Goal: Check status: Check status

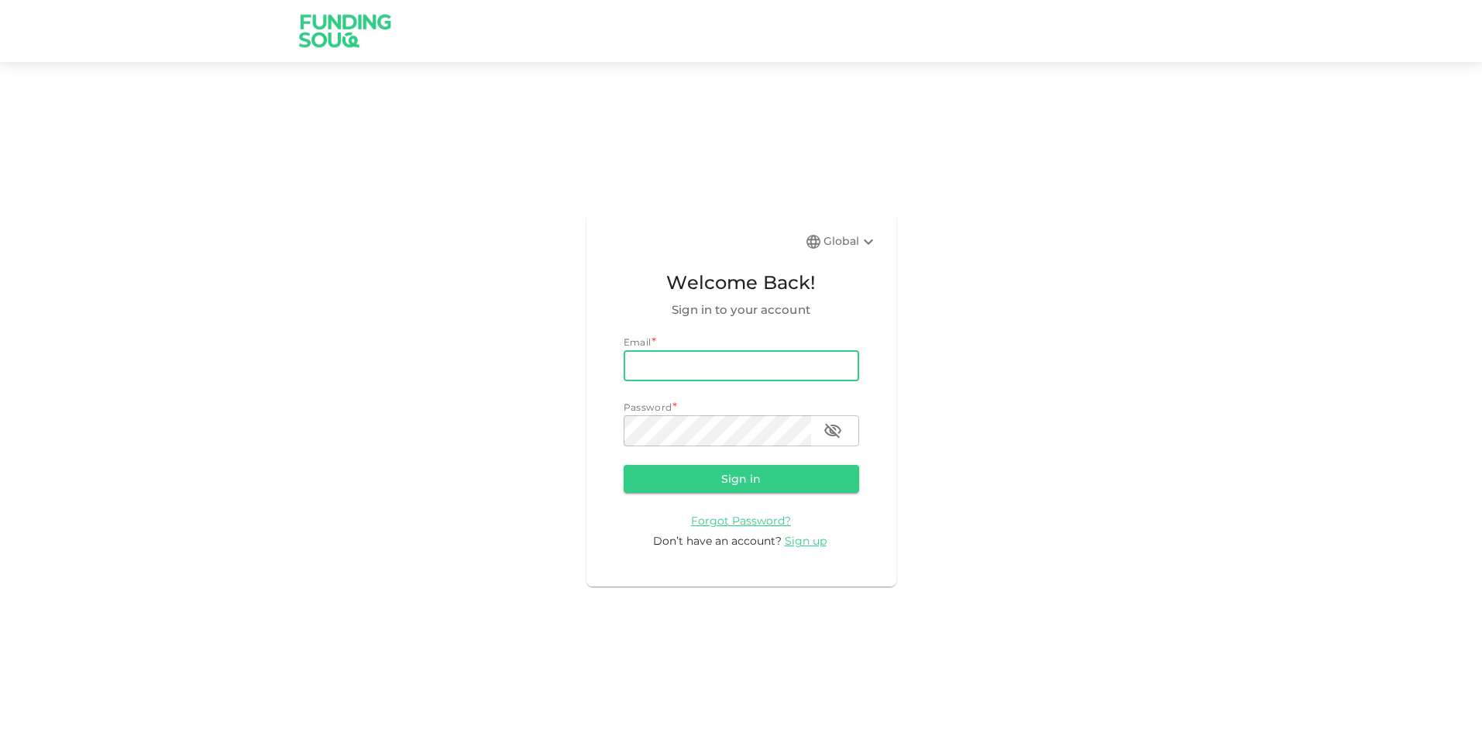
type input "[DOMAIN_NAME][EMAIL_ADDRESS][DOMAIN_NAME]"
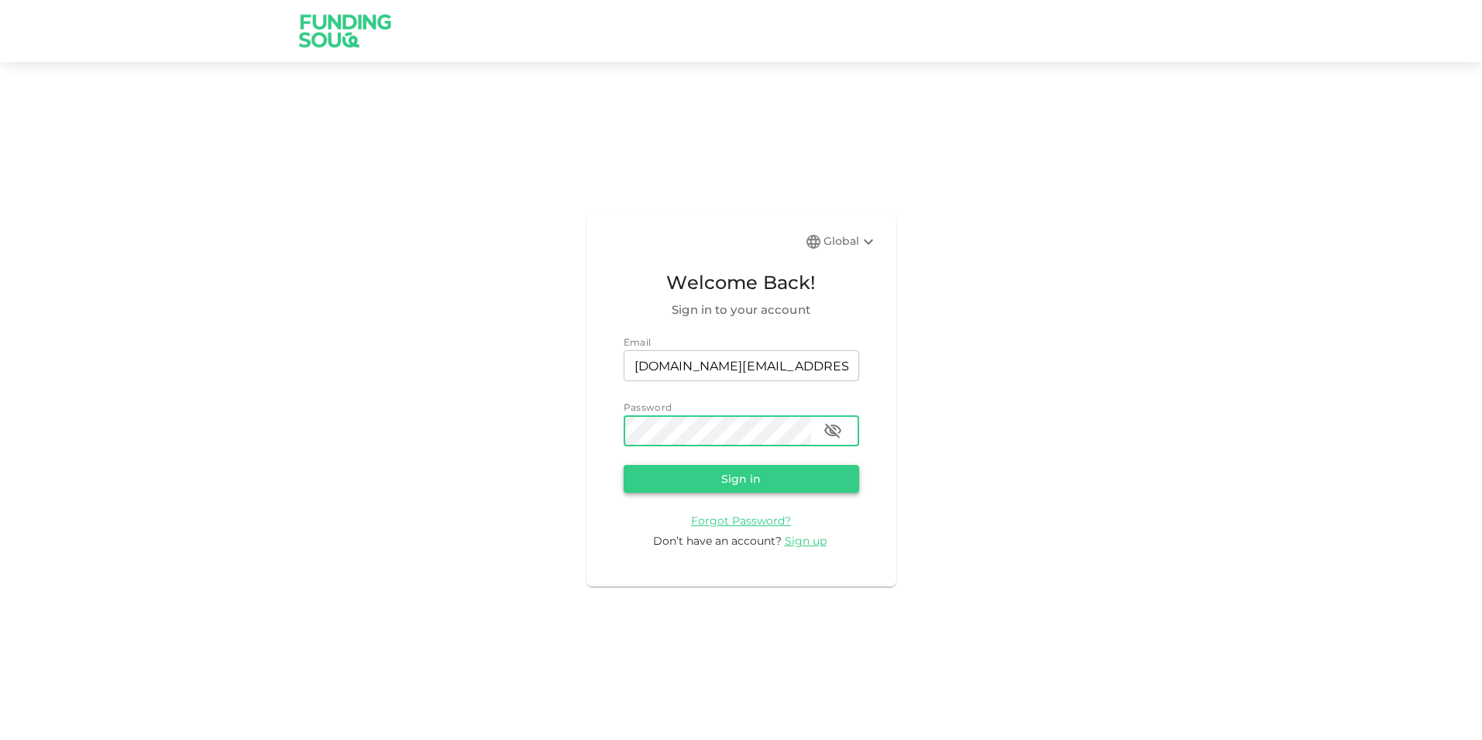
click at [721, 469] on button "Sign in" at bounding box center [742, 479] width 236 height 28
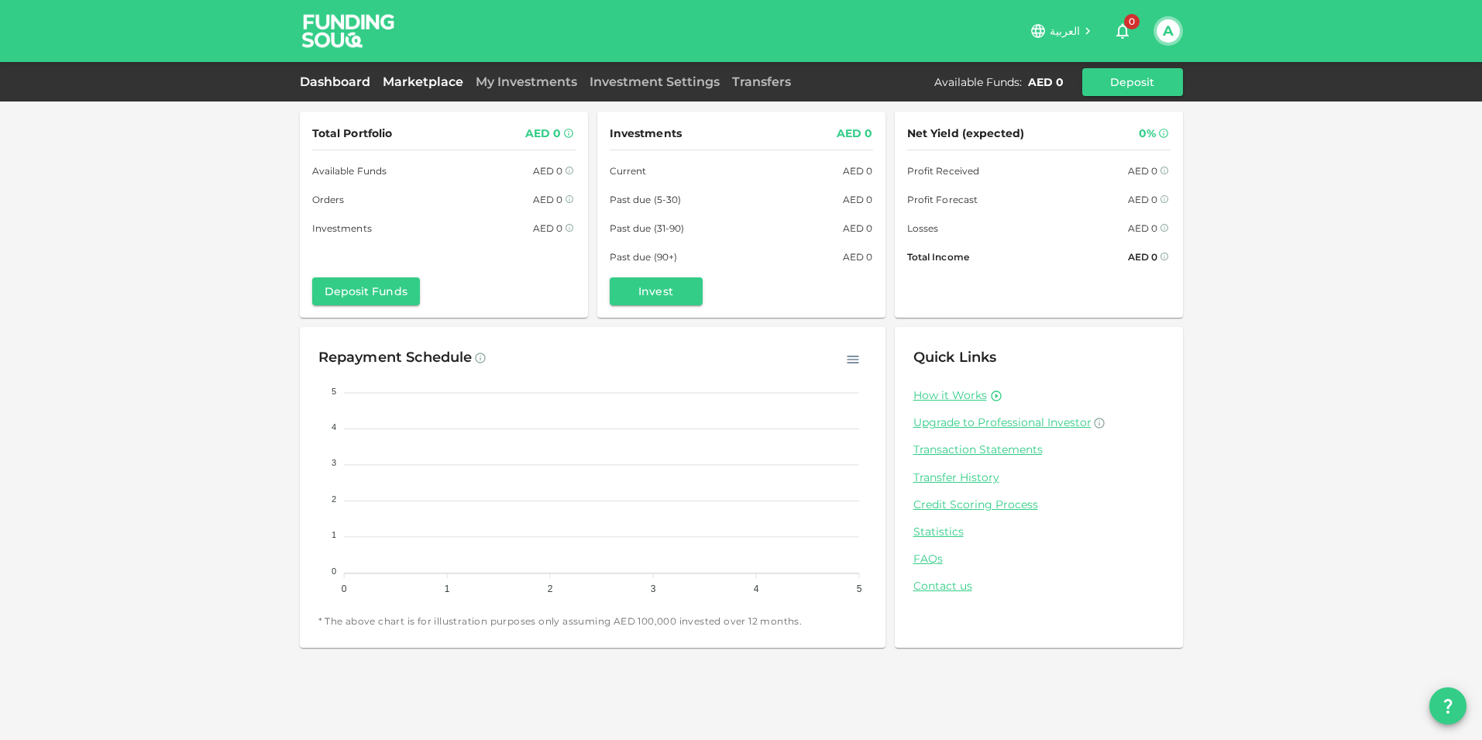
click at [429, 77] on link "Marketplace" at bounding box center [422, 81] width 93 height 15
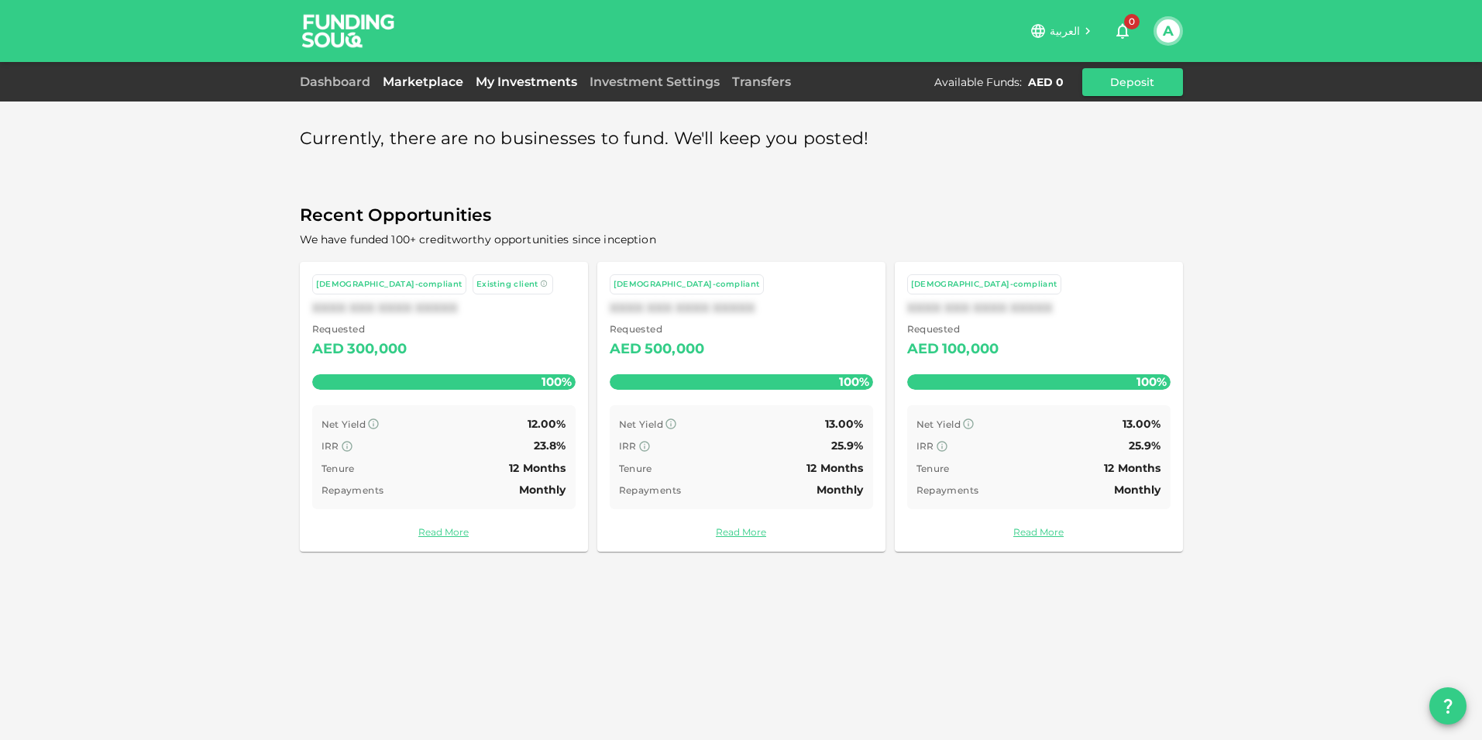
click at [547, 77] on link "My Investments" at bounding box center [526, 81] width 114 height 15
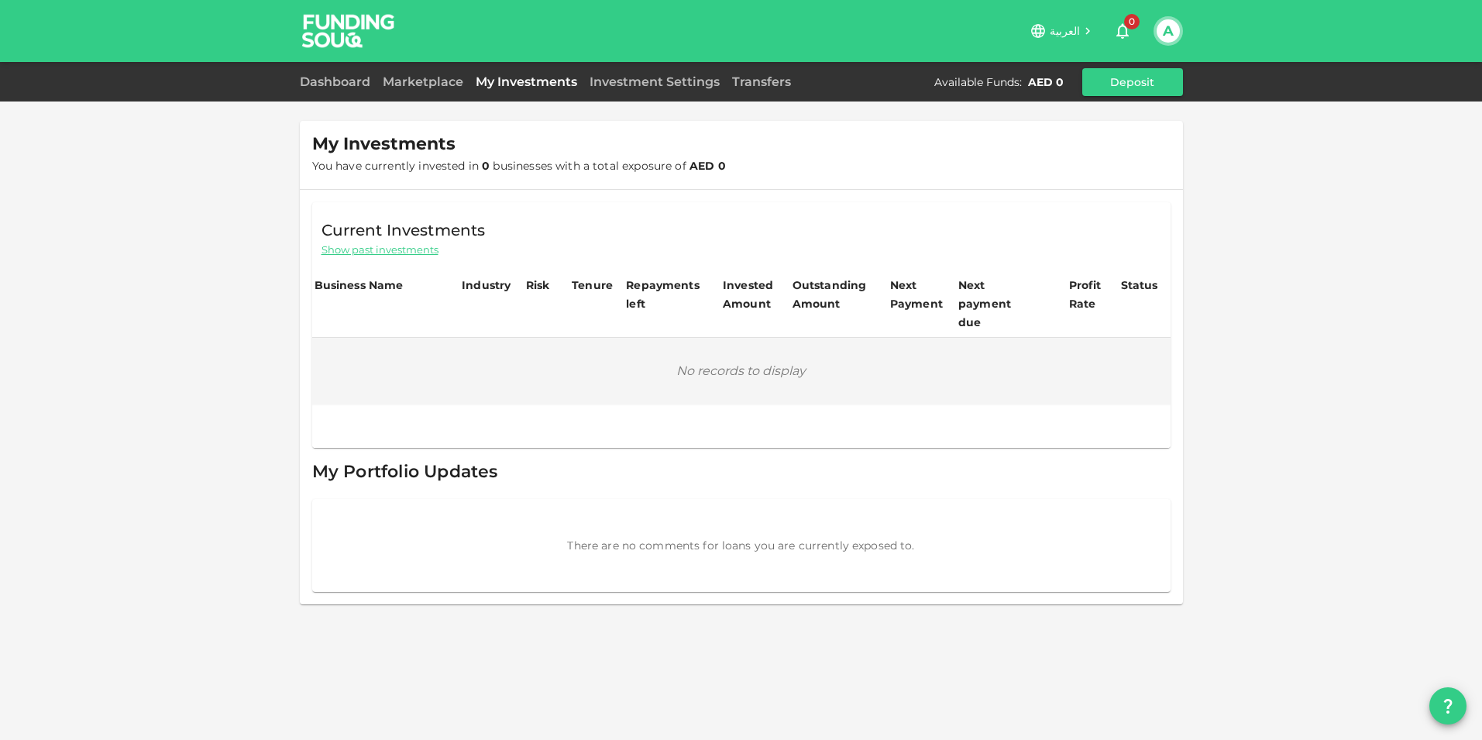
click at [622, 90] on div "Investment Settings" at bounding box center [654, 82] width 143 height 19
click at [634, 80] on link "Investment Settings" at bounding box center [654, 81] width 143 height 15
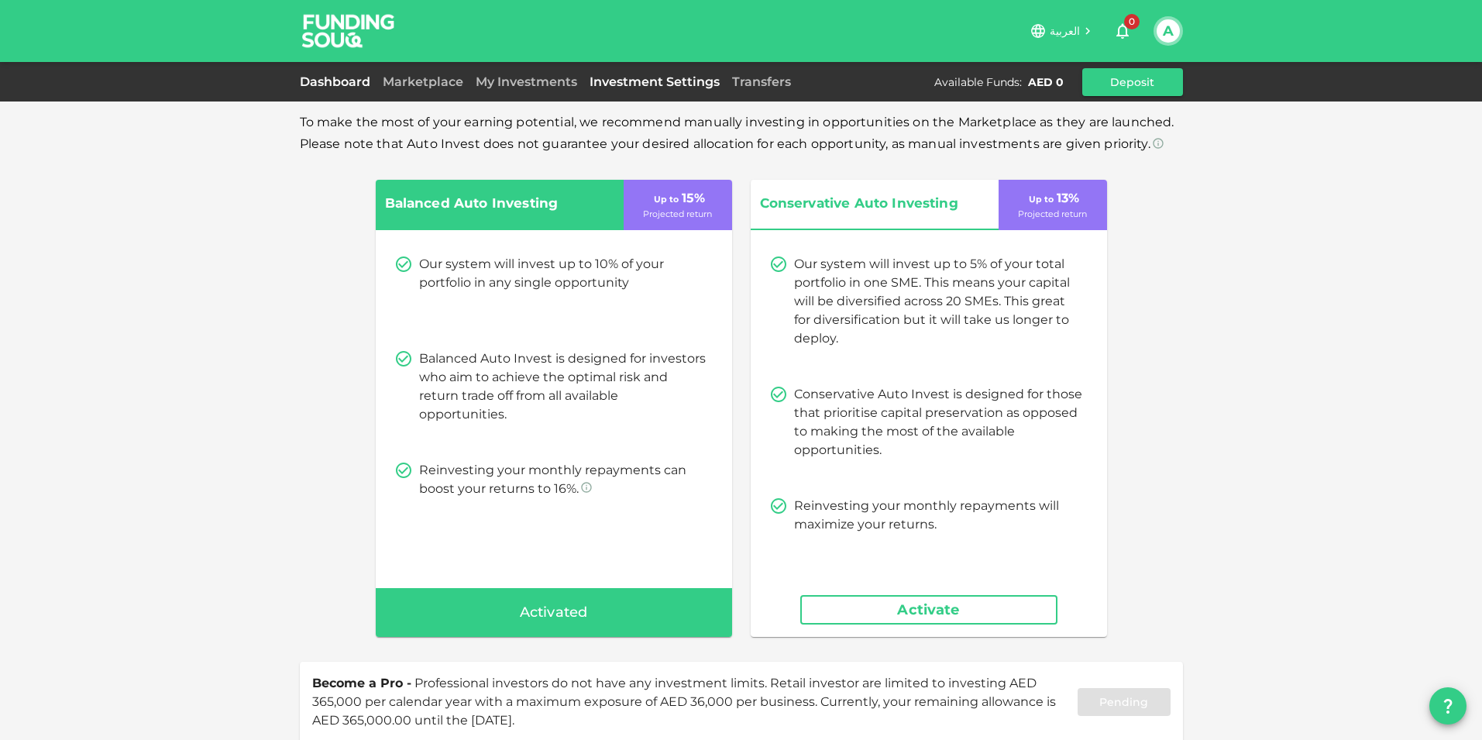
click at [333, 84] on link "Dashboard" at bounding box center [338, 81] width 77 height 15
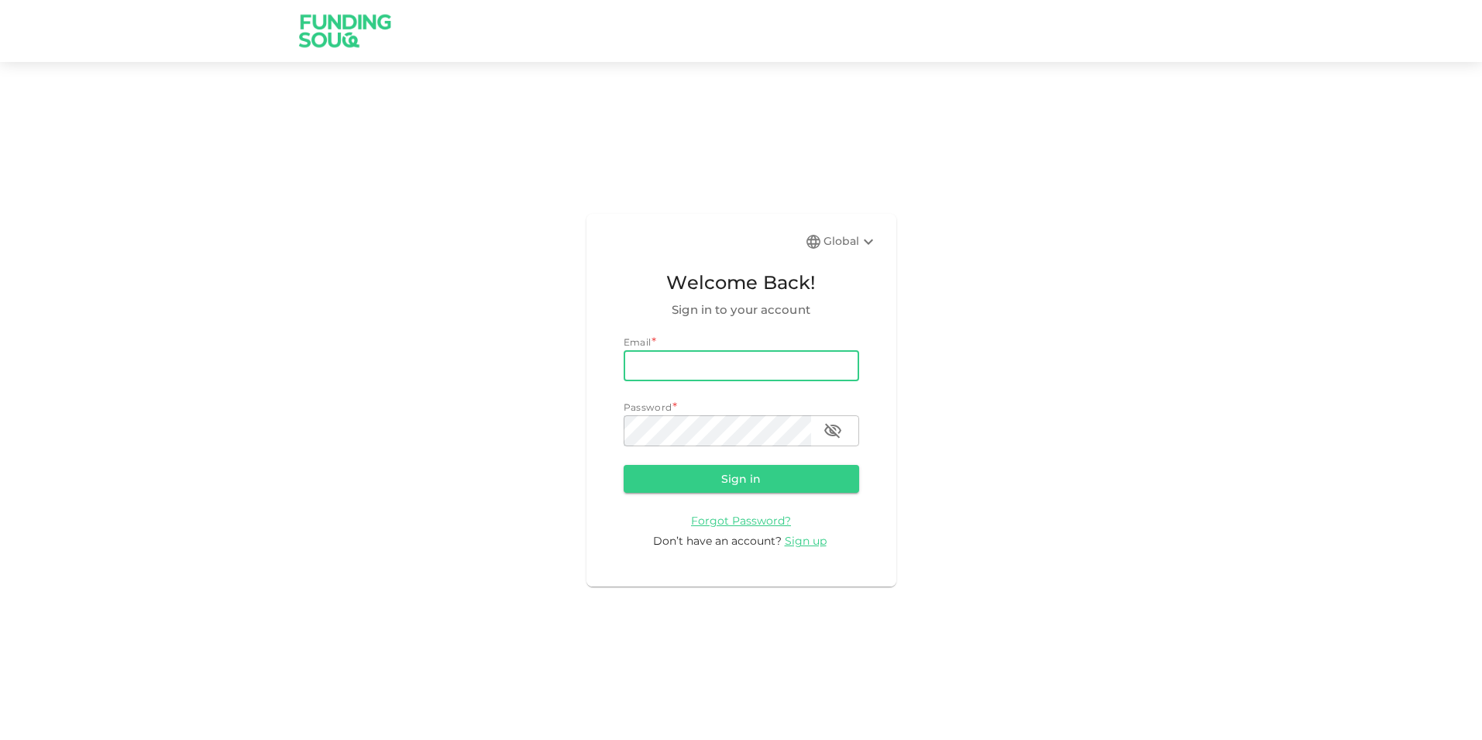
type input "[DOMAIN_NAME][EMAIL_ADDRESS][DOMAIN_NAME]"
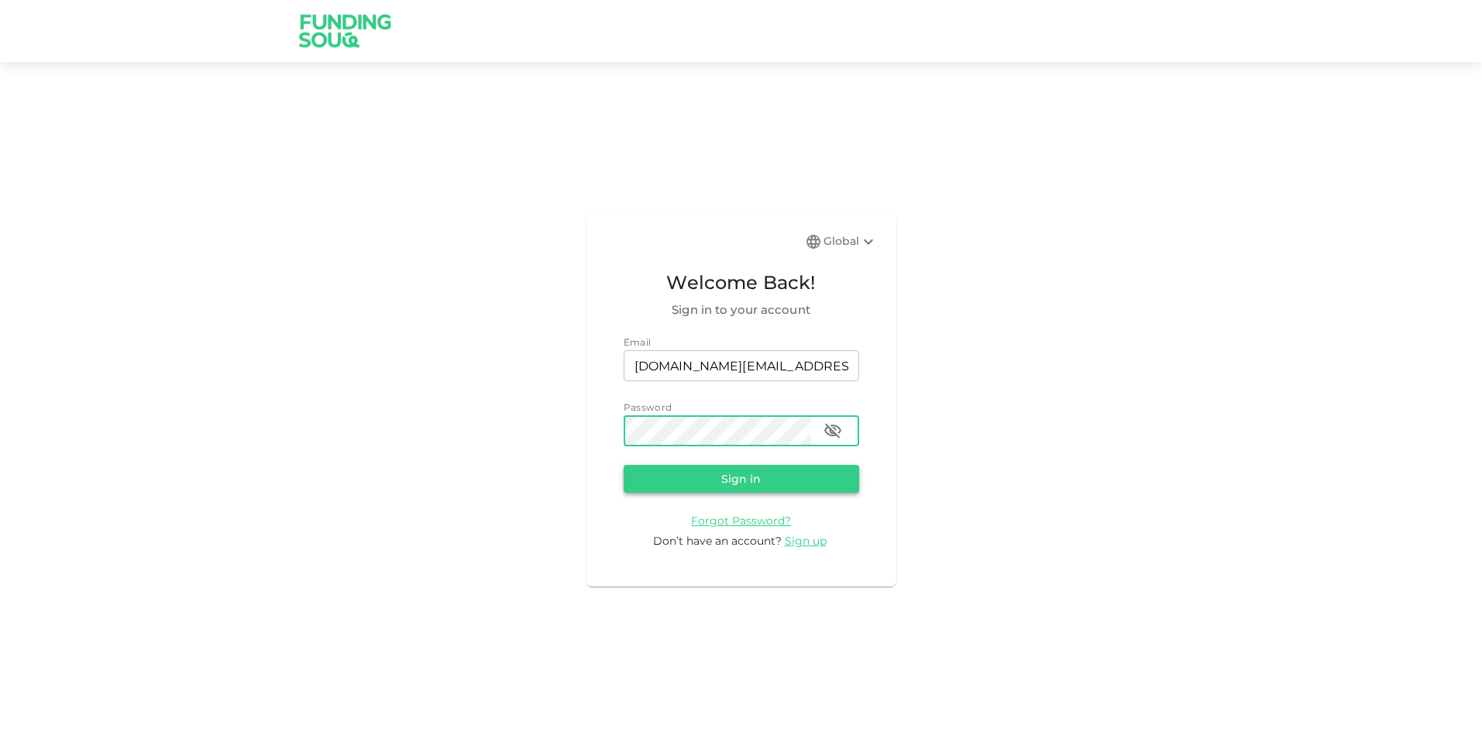
click at [742, 470] on button "Sign in" at bounding box center [742, 479] width 236 height 28
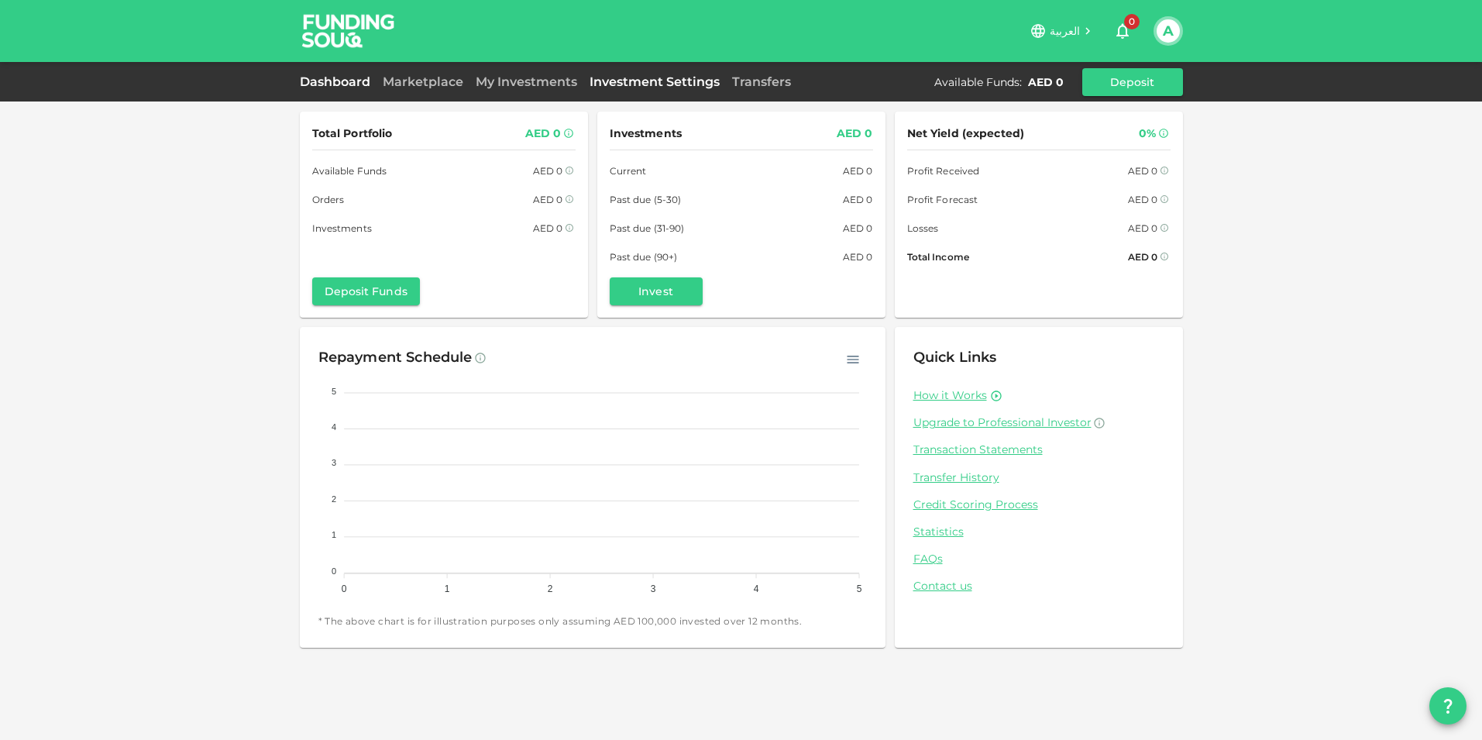
click at [661, 86] on link "Investment Settings" at bounding box center [654, 81] width 143 height 15
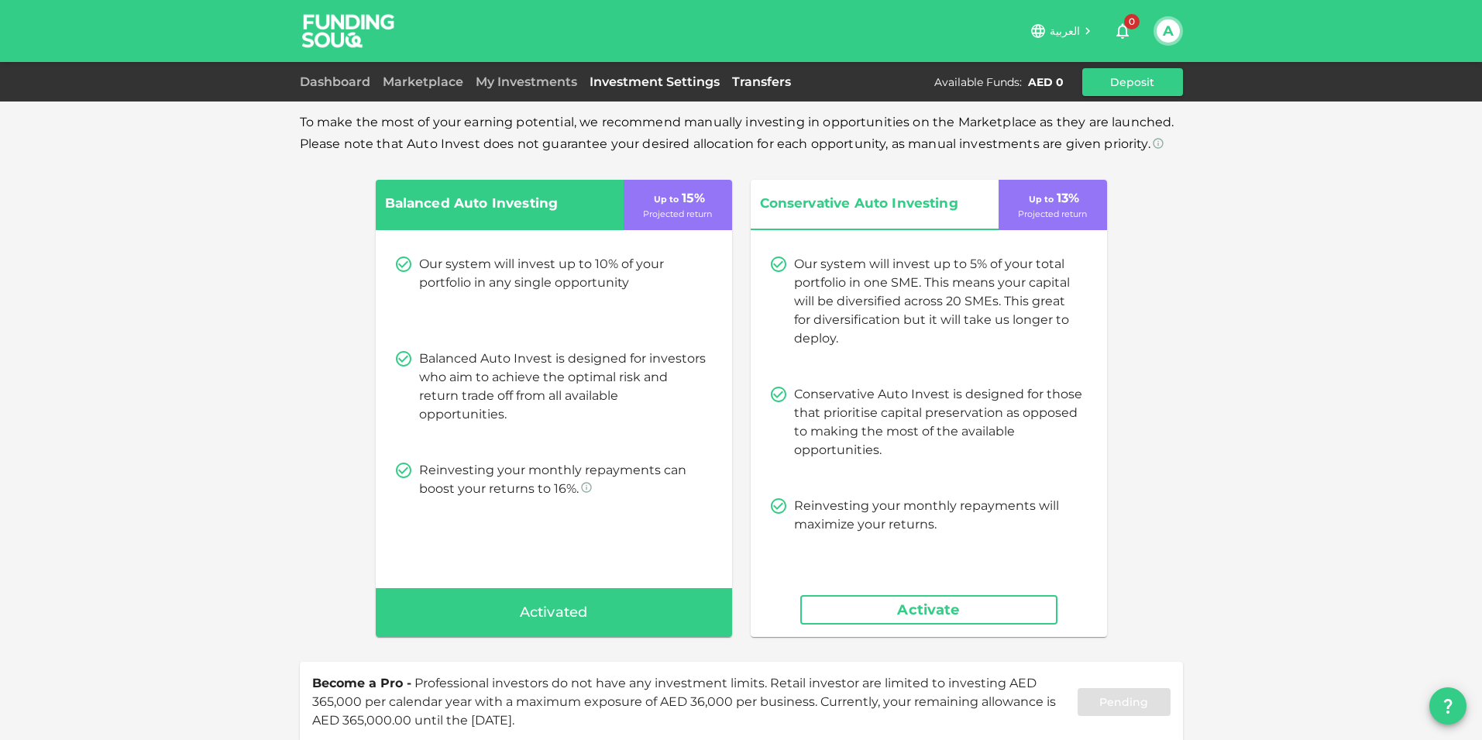
click at [759, 78] on link "Transfers" at bounding box center [761, 81] width 71 height 15
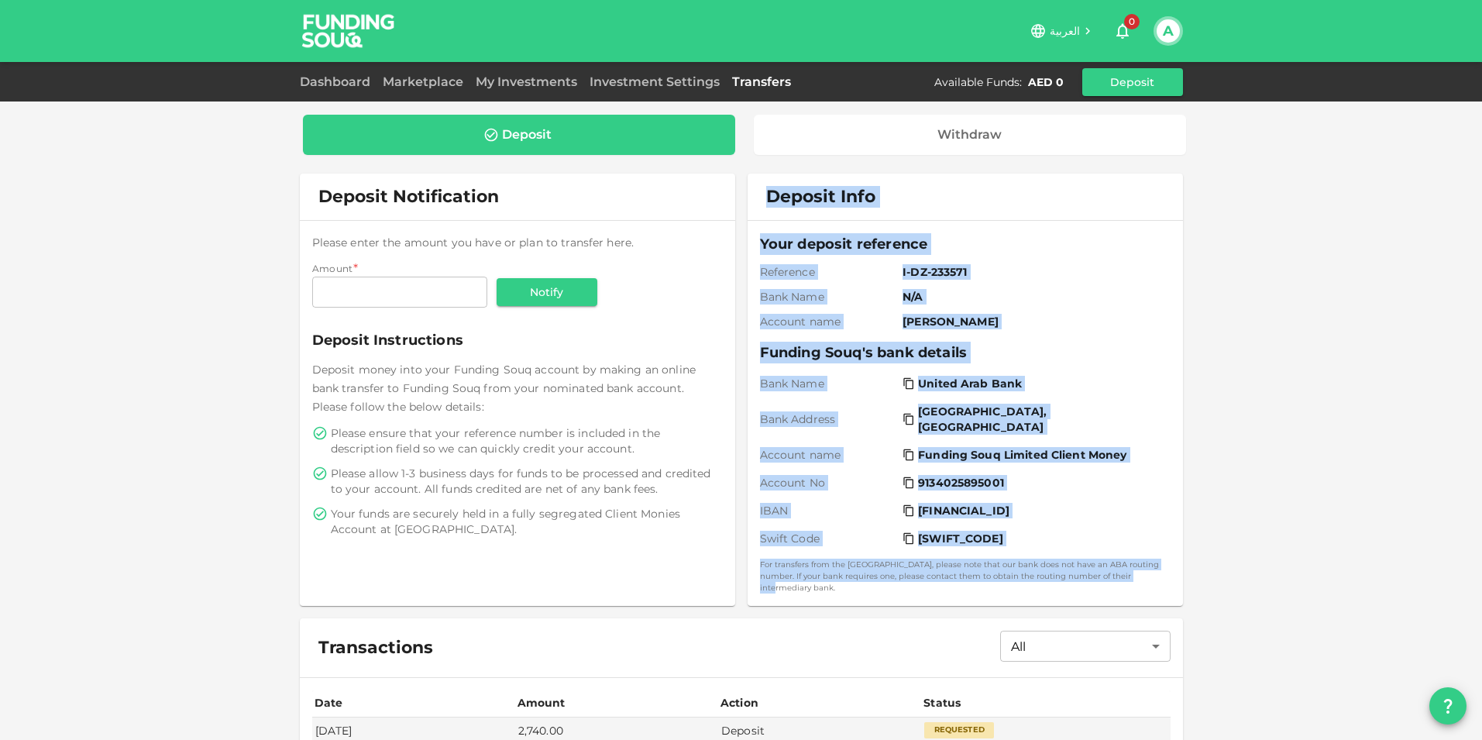
drag, startPoint x: 765, startPoint y: 193, endPoint x: 1153, endPoint y: 576, distance: 545.6
click at [1153, 576] on div "Deposit Info Your deposit reference Reference I-DZ-233571 Bank Name N/A Account…" at bounding box center [965, 390] width 435 height 432
click at [1111, 576] on small "For transfers from the [GEOGRAPHIC_DATA], please note that our bank does not ha…" at bounding box center [965, 576] width 411 height 35
drag, startPoint x: 1149, startPoint y: 576, endPoint x: 771, endPoint y: 187, distance: 542.9
click at [771, 187] on div "Deposit Info Your deposit reference Reference I-DZ-233571 Bank Name N/A Account…" at bounding box center [965, 390] width 435 height 432
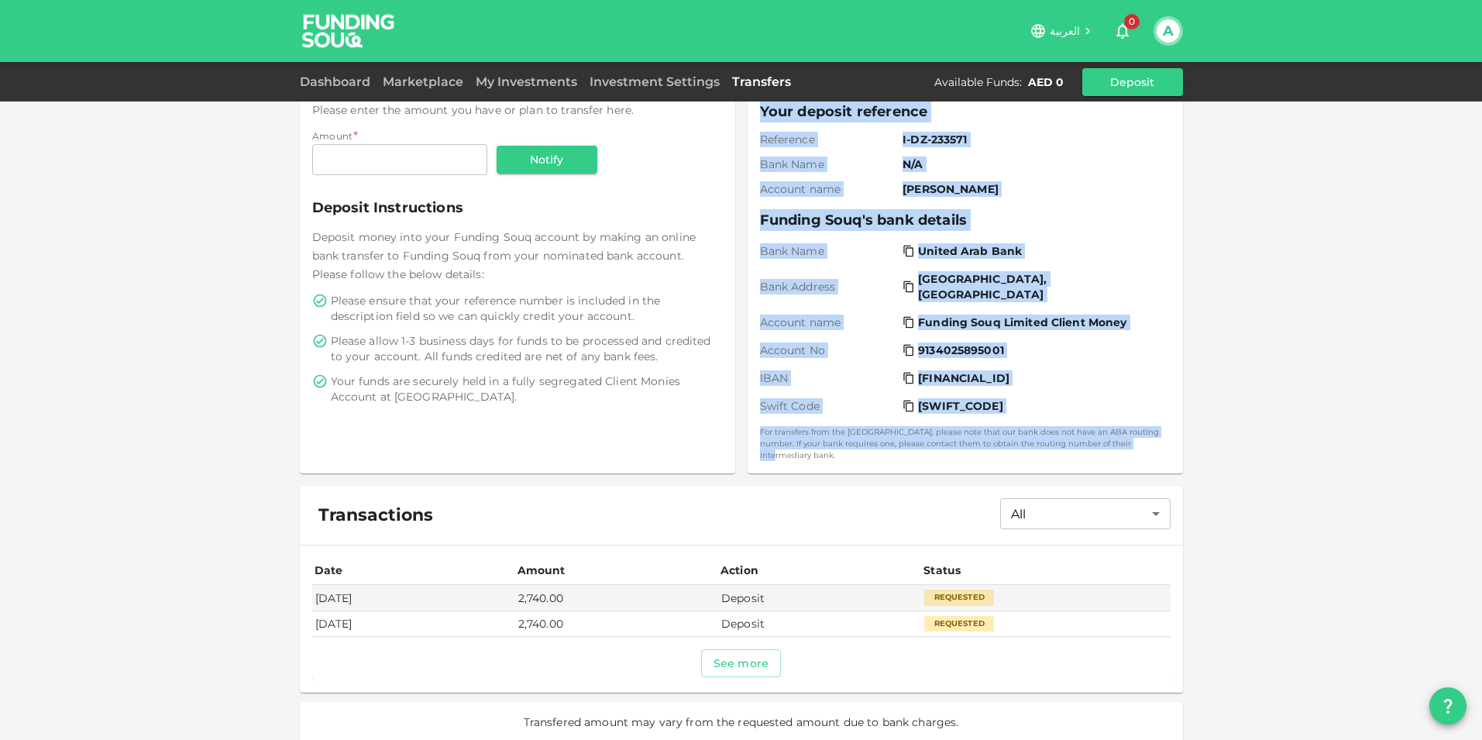
scroll to position [132, 0]
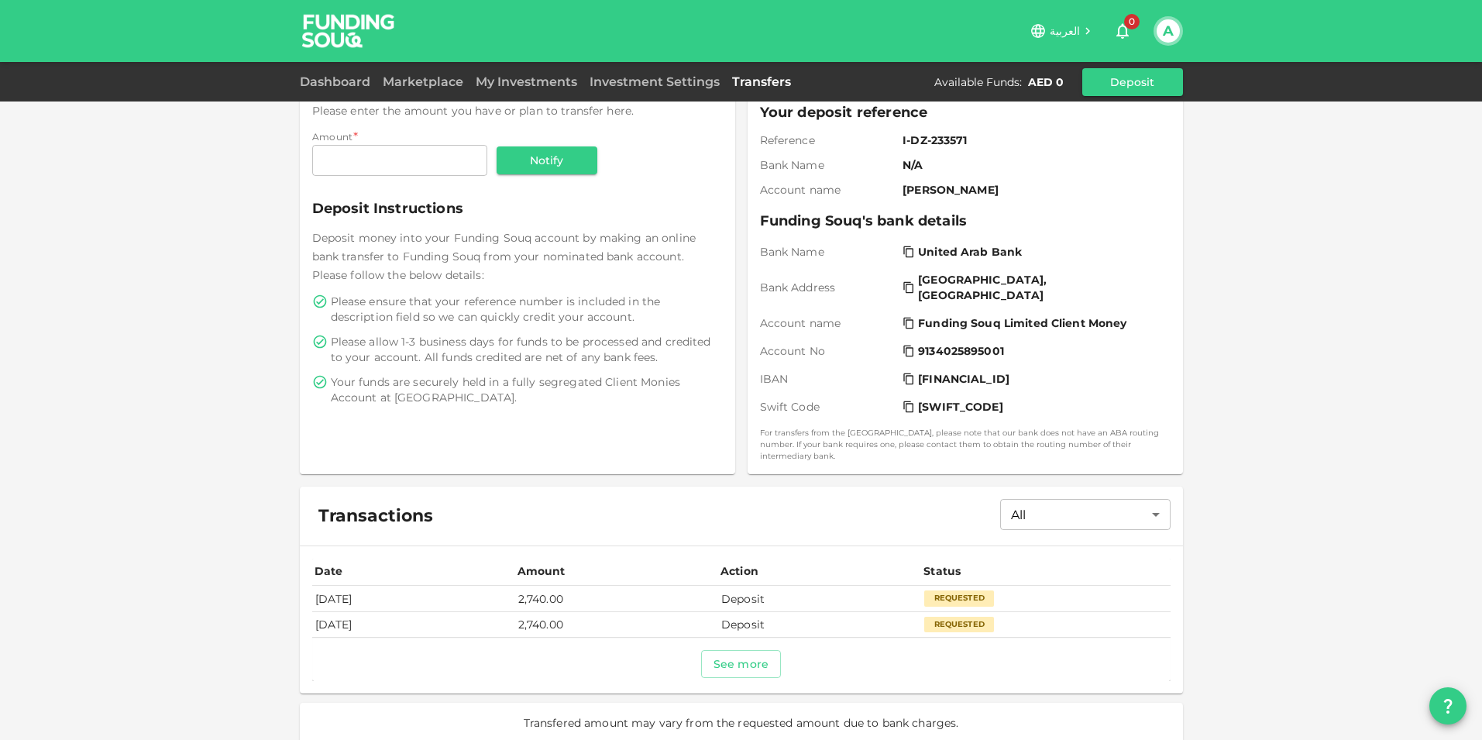
click at [801, 594] on td "Deposit" at bounding box center [819, 599] width 203 height 26
click at [751, 651] on button "See more" at bounding box center [741, 664] width 80 height 28
click at [850, 590] on td "Deposit" at bounding box center [819, 599] width 203 height 26
drag, startPoint x: 318, startPoint y: 584, endPoint x: 1050, endPoint y: 585, distance: 732.1
click at [1050, 586] on tr "Aug 22, 2025 2,740.00 Deposit Requested" at bounding box center [741, 599] width 858 height 26
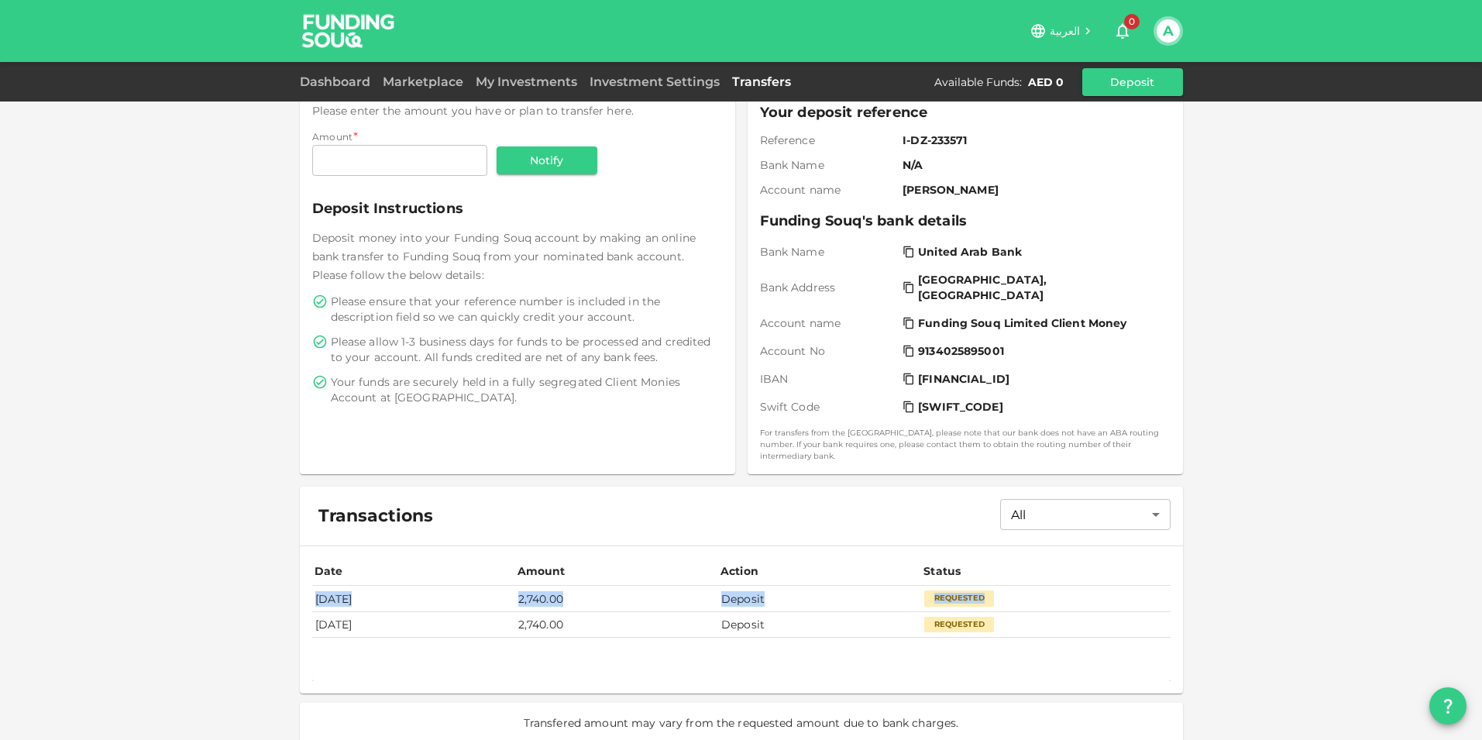
click at [1038, 590] on td "Requested" at bounding box center [1045, 599] width 249 height 26
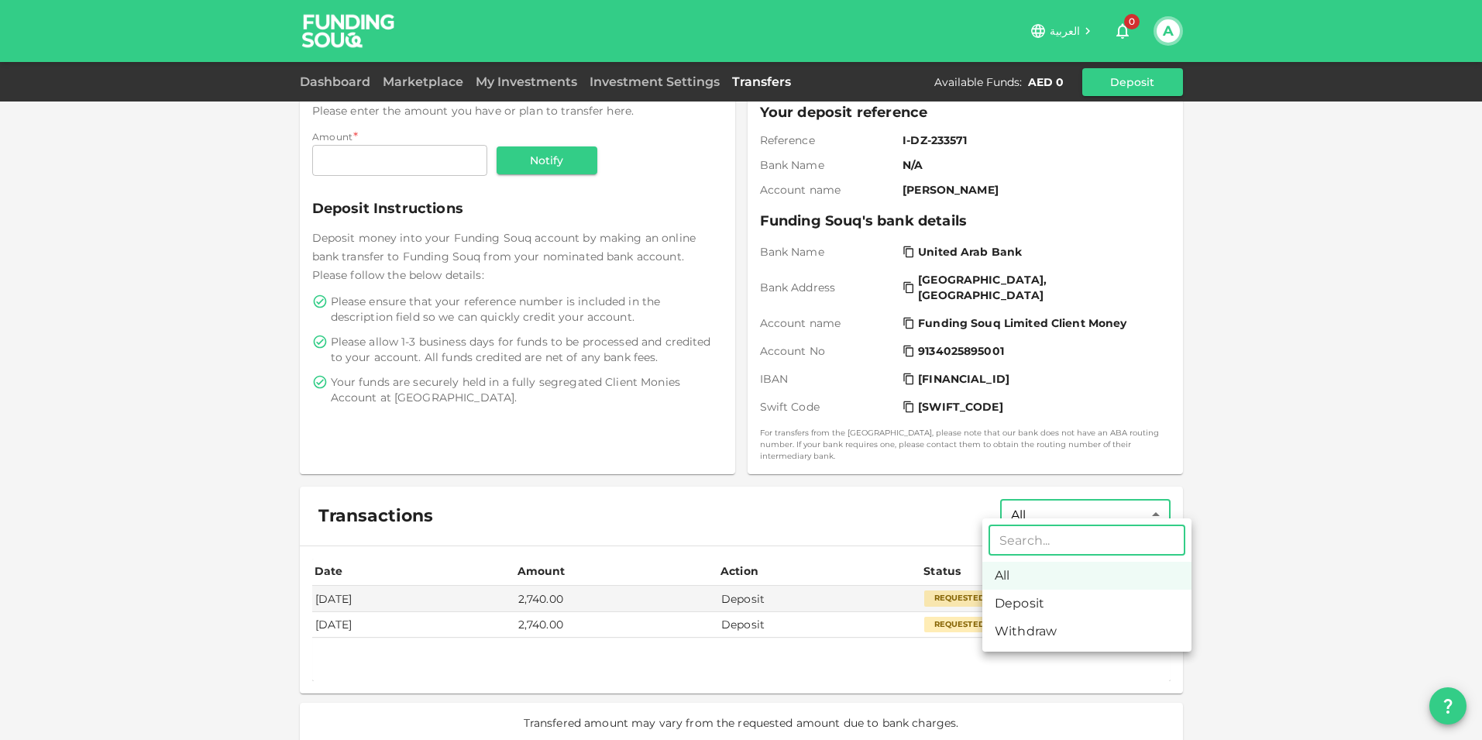
click at [1113, 511] on body "العربية 0 A Dashboard Marketplace My Investments Investment Settings Transfers …" at bounding box center [741, 370] width 1482 height 740
click at [1129, 499] on div at bounding box center [741, 370] width 1482 height 740
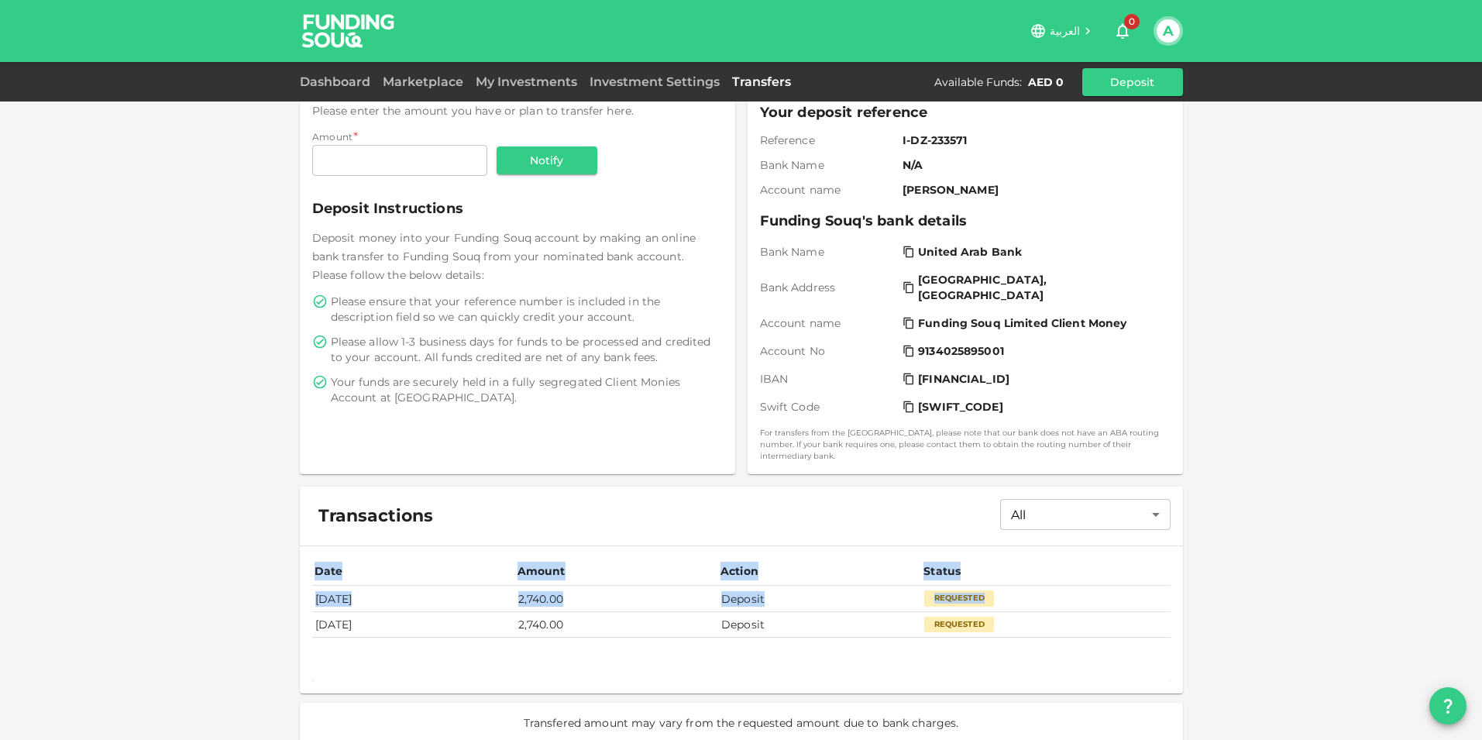
drag, startPoint x: 308, startPoint y: 584, endPoint x: 955, endPoint y: 599, distance: 647.8
click at [955, 599] on div "Date Amount Action Status Aug 22, 2025 2,740.00 Deposit Requested Aug 22, 2025 …" at bounding box center [741, 619] width 883 height 147
click at [718, 598] on td "2,740.00" at bounding box center [616, 599] width 203 height 26
drag, startPoint x: 1058, startPoint y: 583, endPoint x: 325, endPoint y: 579, distance: 733.6
click at [325, 586] on tr "Aug 22, 2025 2,740.00 Deposit Requested" at bounding box center [741, 599] width 858 height 26
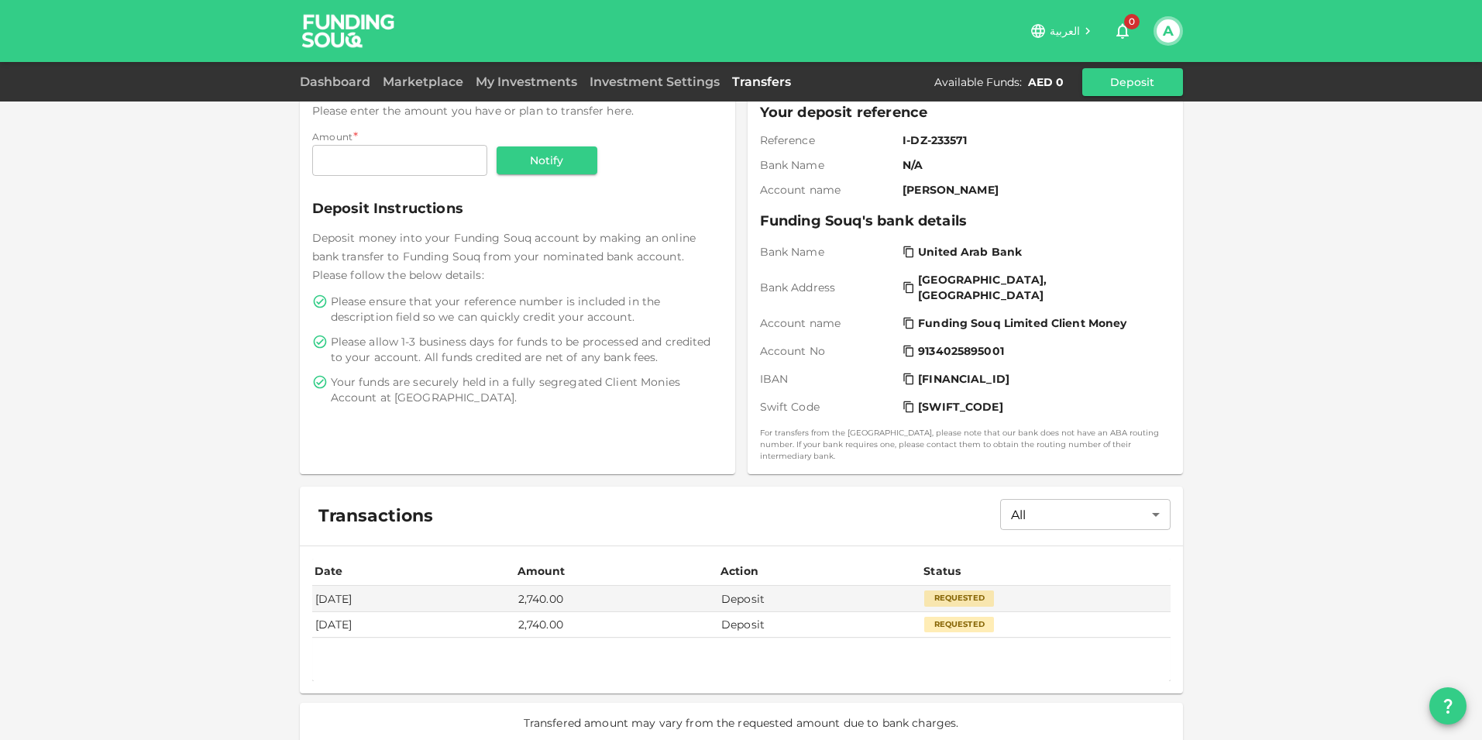
click at [548, 501] on div "Transactions All All ​" at bounding box center [741, 515] width 883 height 59
click at [337, 78] on link "Dashboard" at bounding box center [338, 81] width 77 height 15
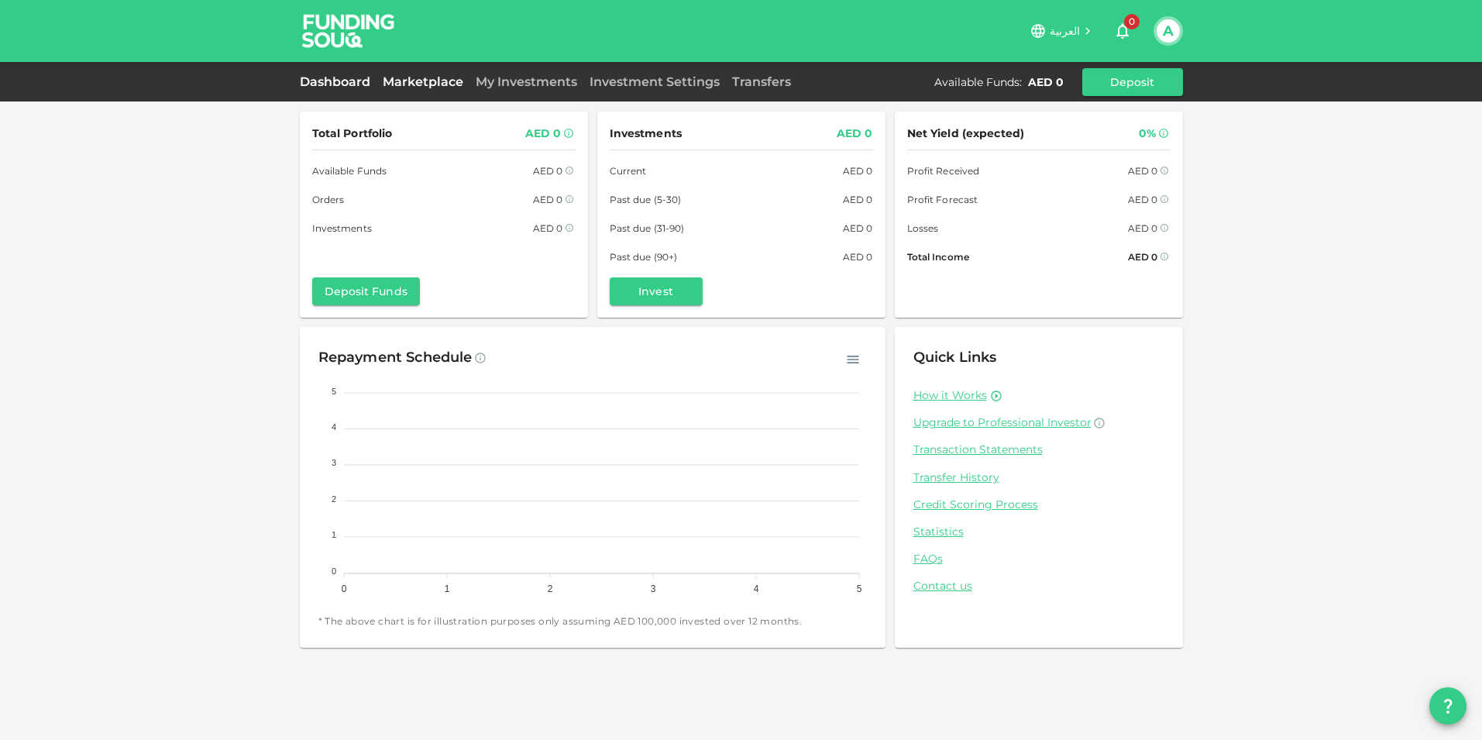
click at [440, 78] on link "Marketplace" at bounding box center [422, 81] width 93 height 15
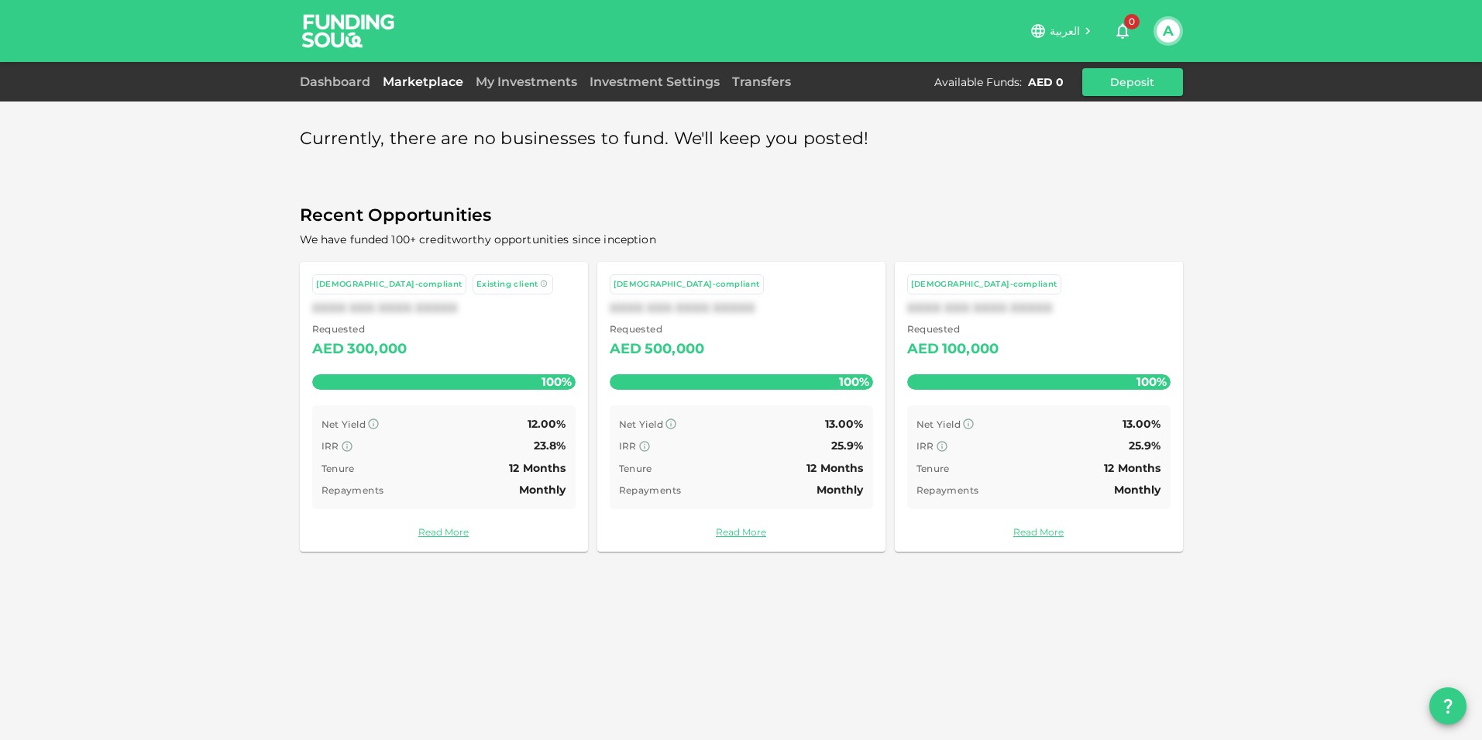
click at [1030, 146] on div "Currently, there are no businesses to fund. We'll keep you posted!" at bounding box center [741, 139] width 883 height 30
click at [763, 73] on div "Transfers" at bounding box center [761, 82] width 71 height 19
click at [755, 76] on link "Transfers" at bounding box center [761, 81] width 71 height 15
